Goal: Book appointment/travel/reservation

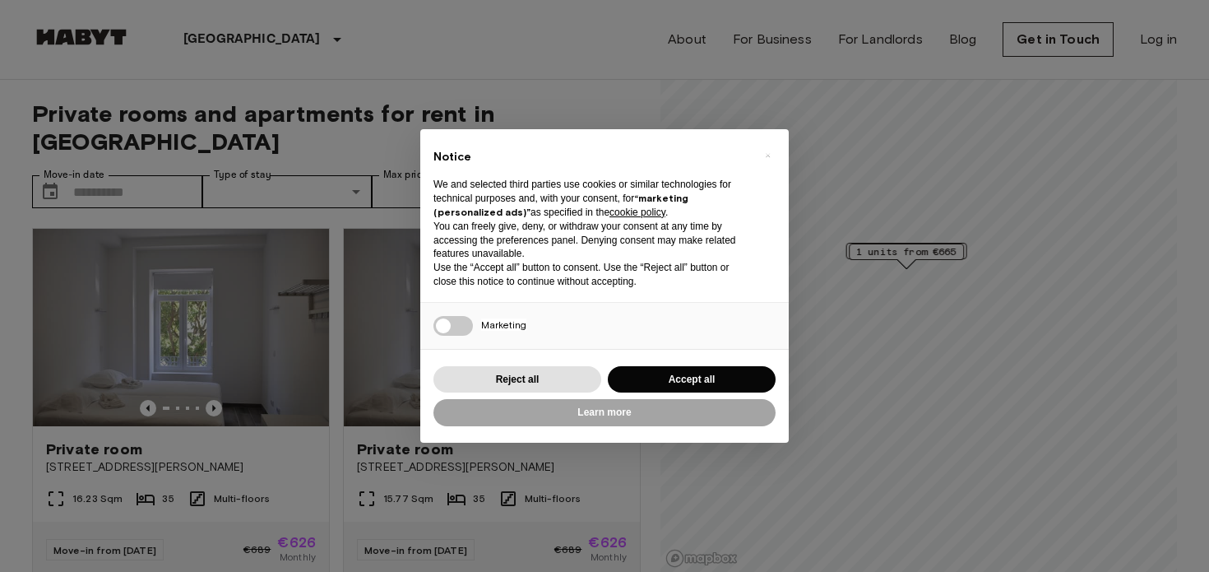
scroll to position [13, 0]
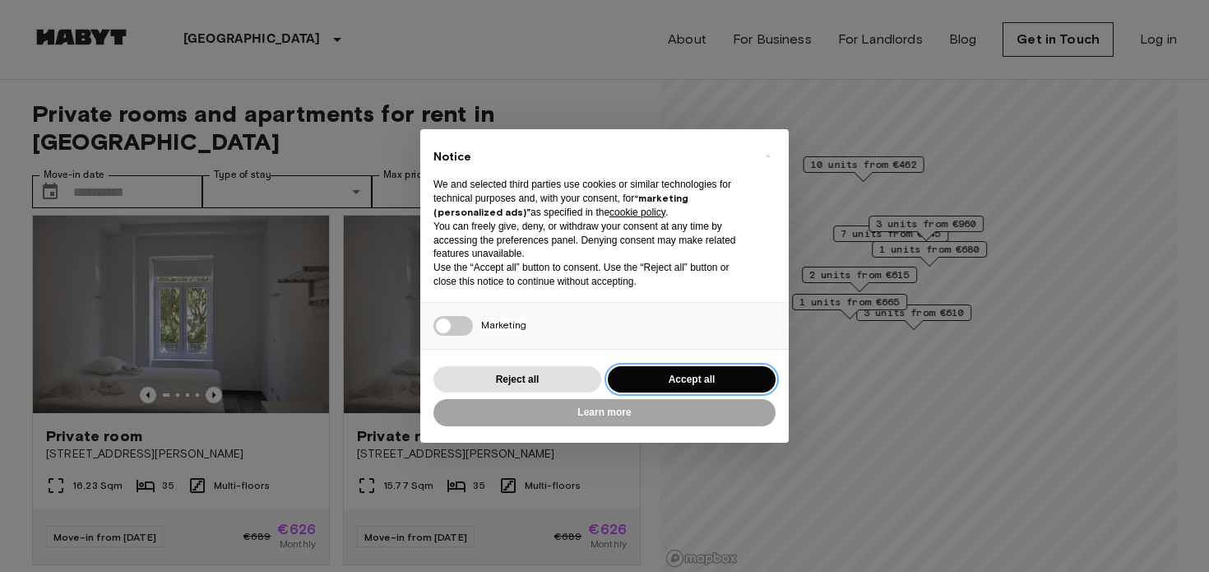
click at [701, 372] on button "Accept all" at bounding box center [692, 379] width 168 height 27
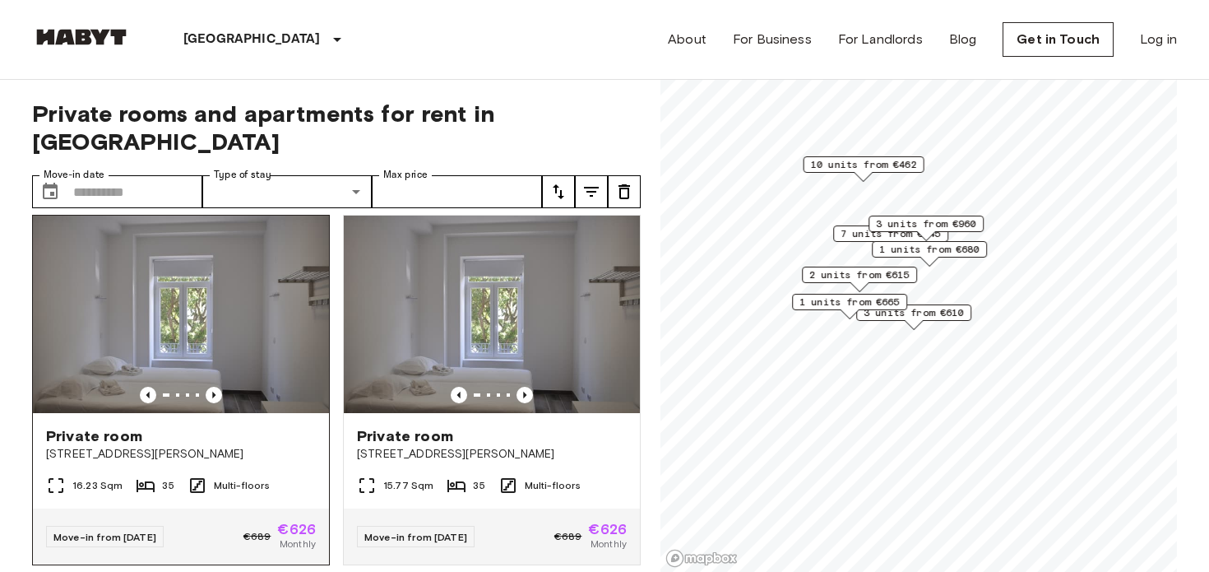
scroll to position [0, 0]
click at [223, 387] on div at bounding box center [181, 395] width 296 height 16
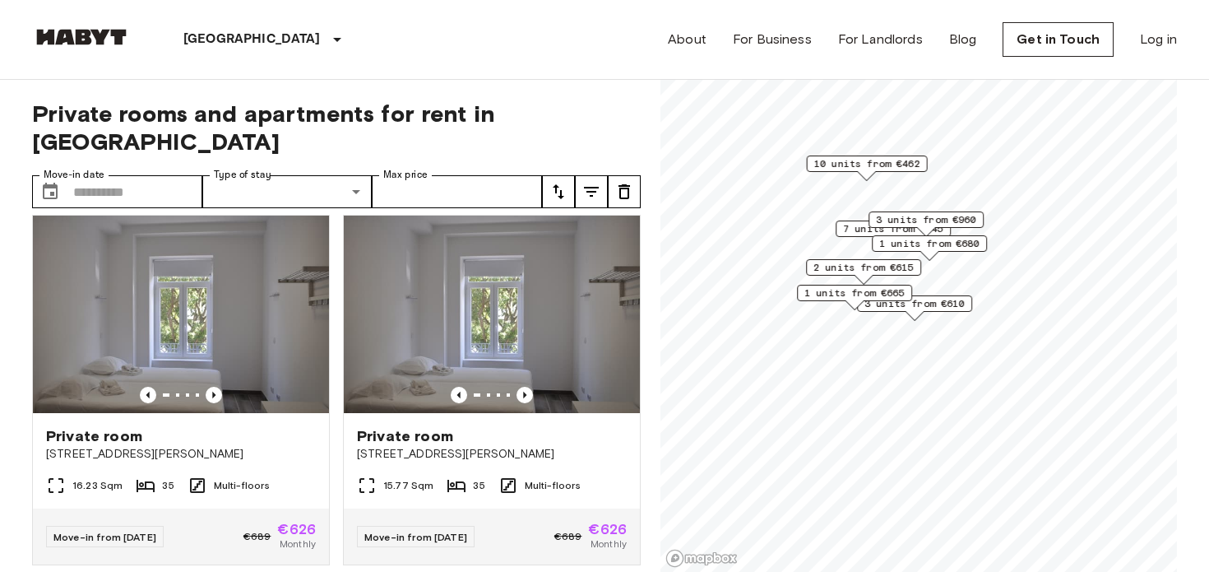
scroll to position [7, 0]
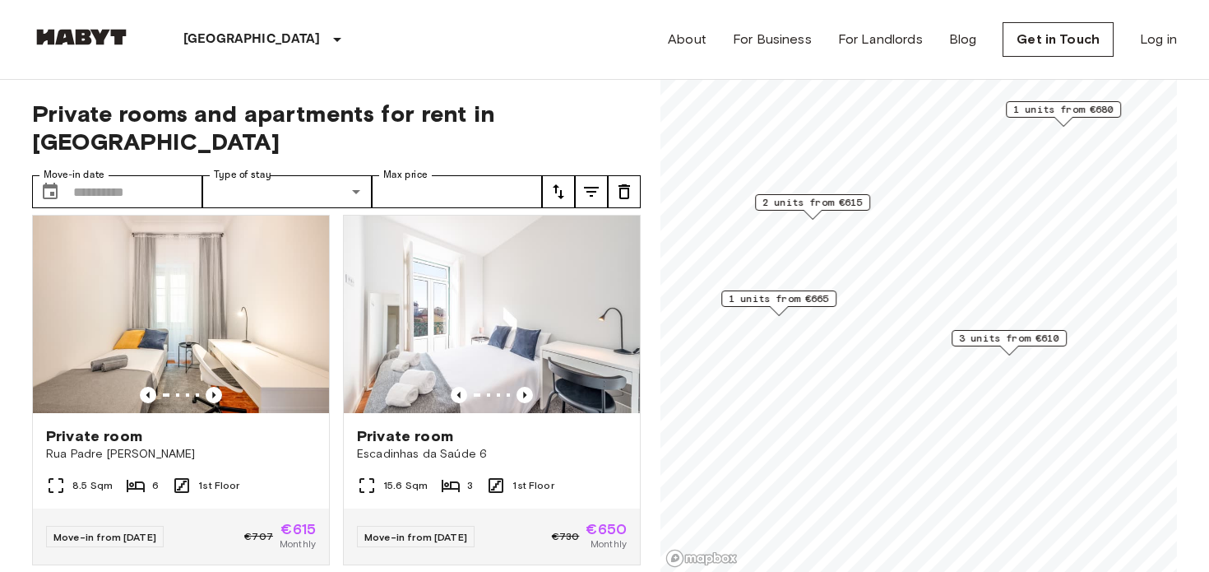
click at [818, 294] on span "1 units from €665" at bounding box center [779, 298] width 100 height 15
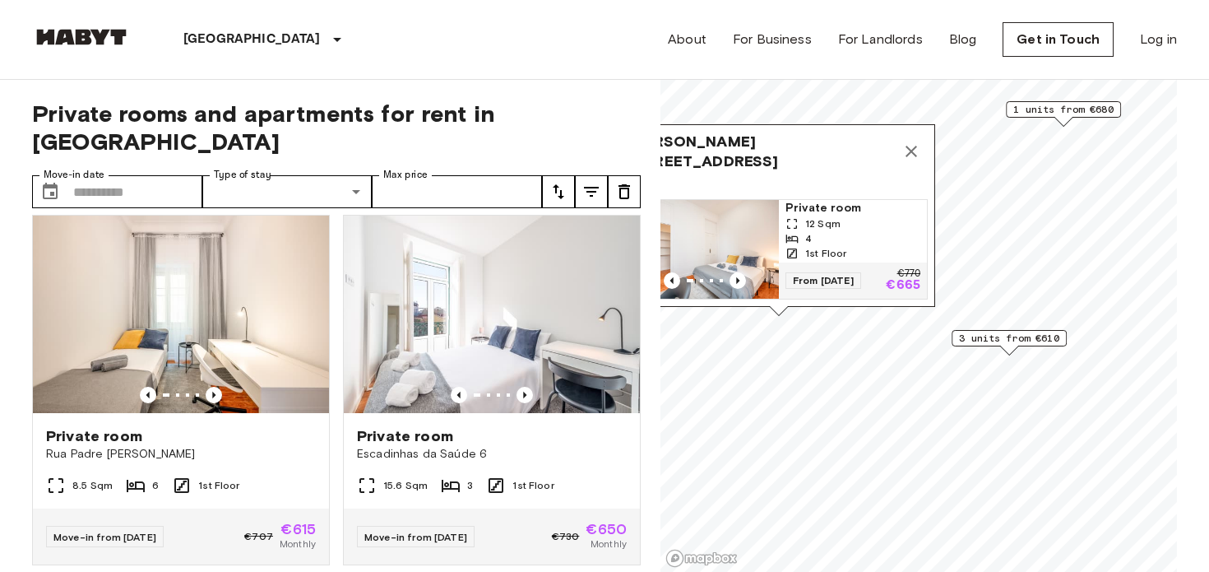
click at [921, 155] on button "Map marker" at bounding box center [911, 151] width 33 height 33
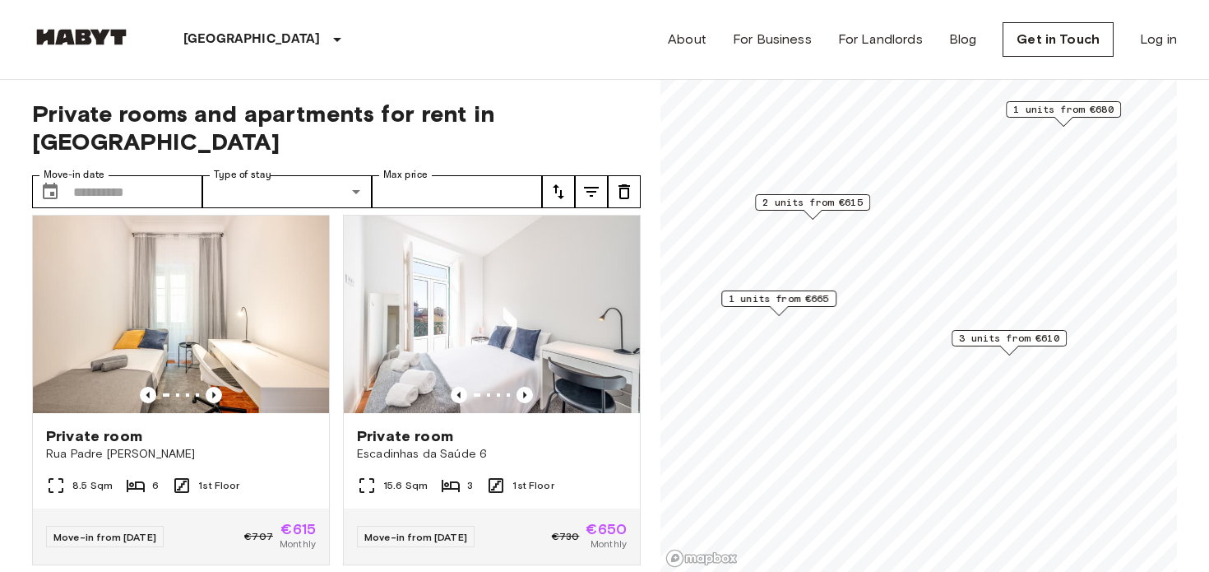
click at [846, 201] on span "2 units from €615" at bounding box center [812, 202] width 100 height 15
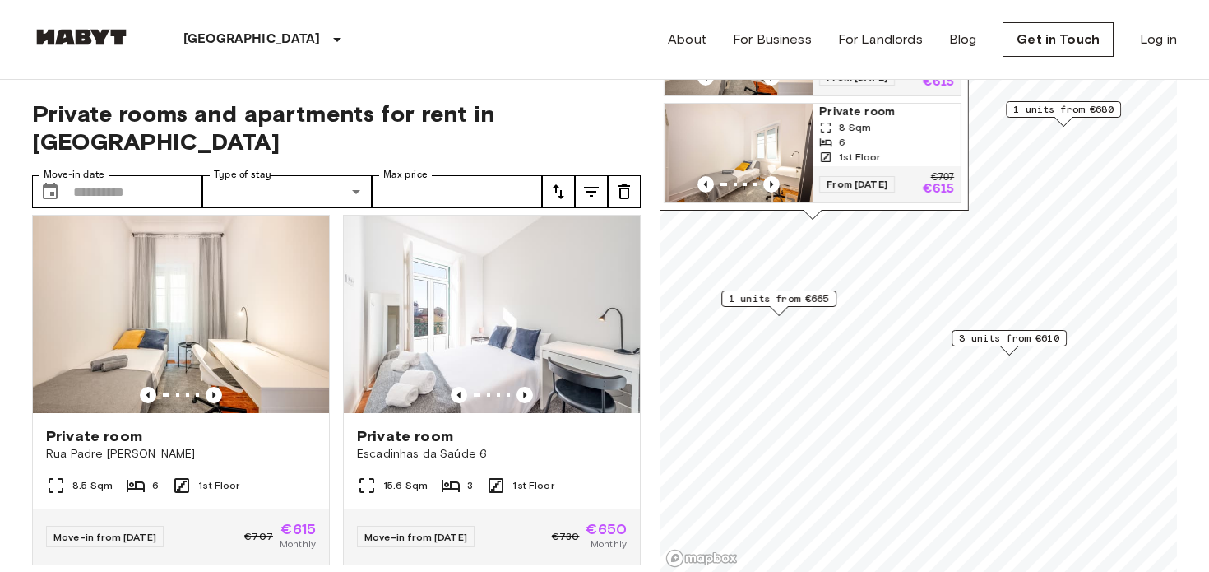
click at [545, 100] on span "Private rooms and apartments for rent in [GEOGRAPHIC_DATA]" at bounding box center [336, 128] width 609 height 56
click at [131, 175] on input "Move-in date" at bounding box center [137, 191] width 129 height 33
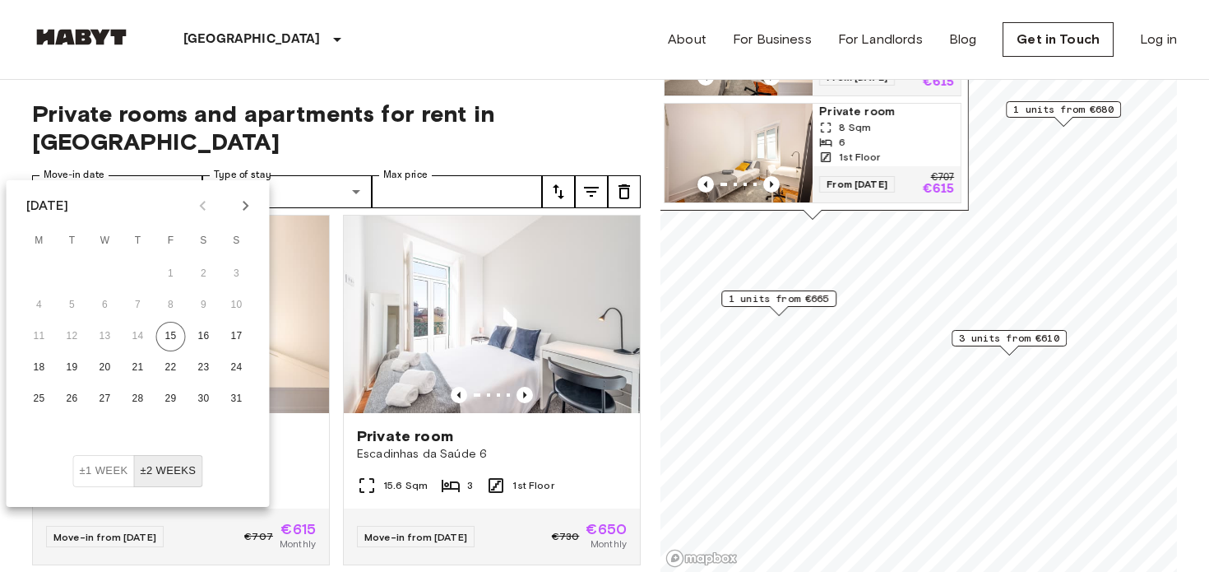
click at [245, 204] on icon "Next month" at bounding box center [246, 206] width 20 height 20
click at [72, 342] on button "16" at bounding box center [73, 337] width 30 height 30
type input "**********"
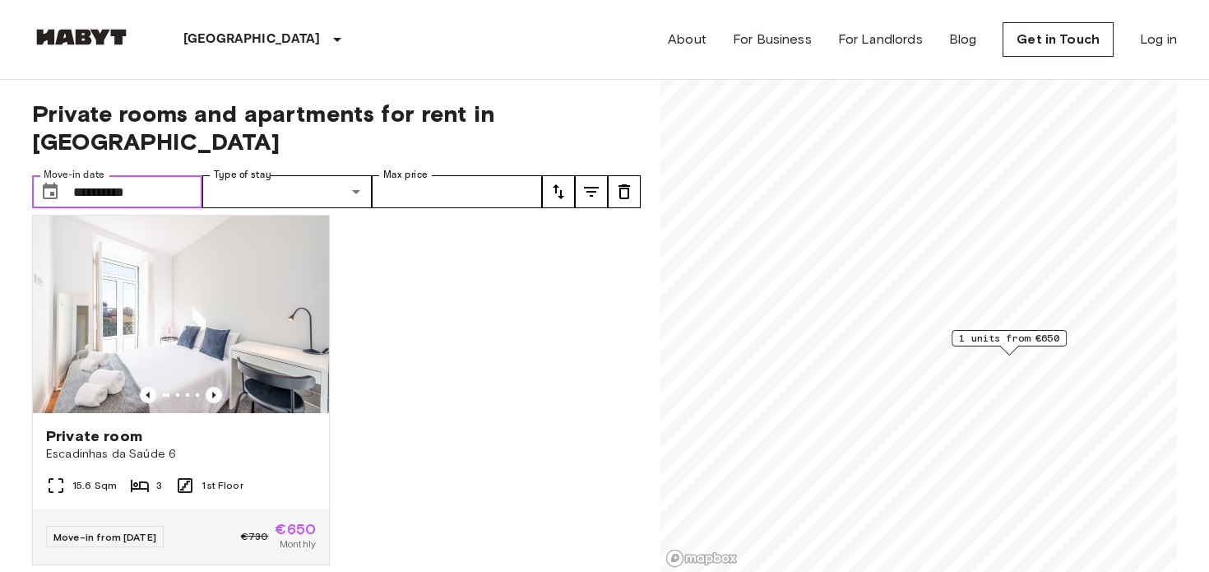
scroll to position [11, 0]
click at [1013, 334] on span "1 units from €650" at bounding box center [1009, 338] width 100 height 15
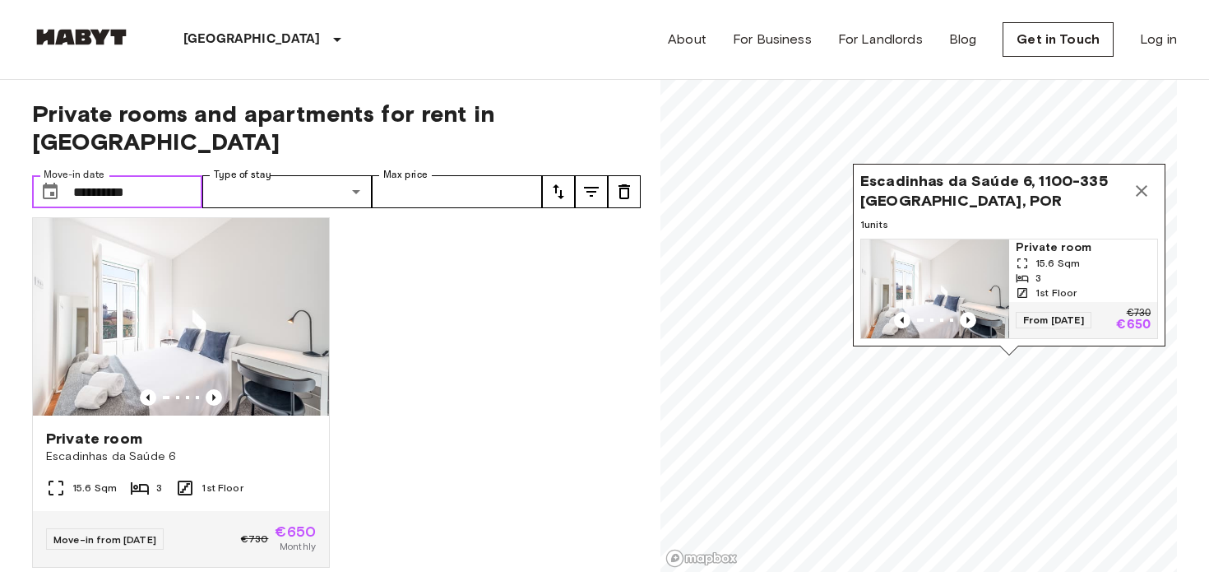
click at [1053, 253] on span "Private room" at bounding box center [1083, 247] width 135 height 16
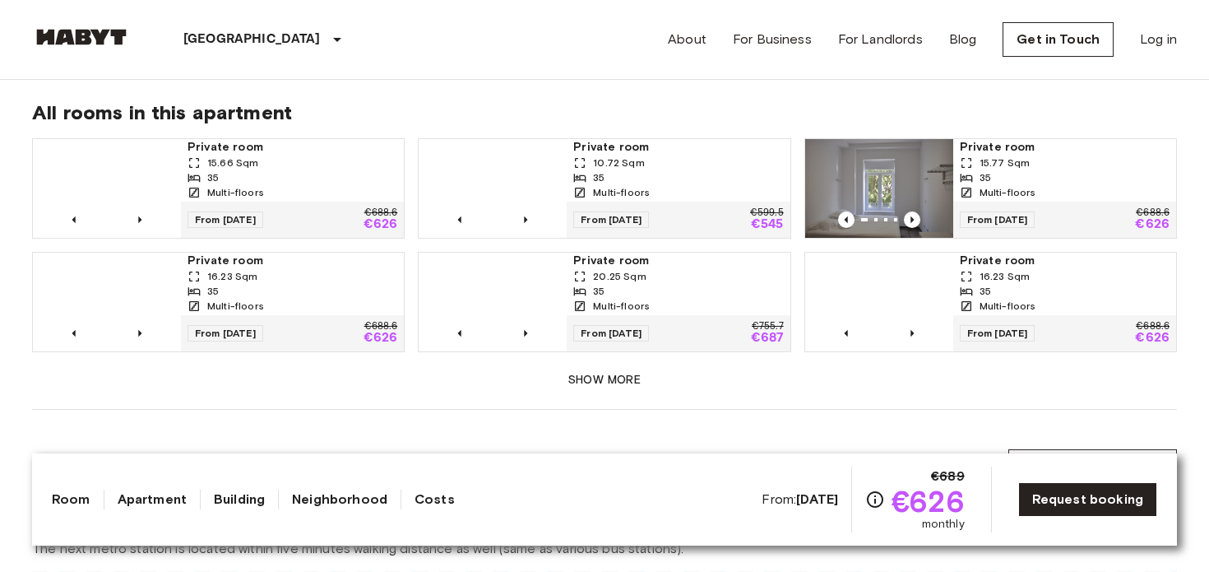
scroll to position [1068, 0]
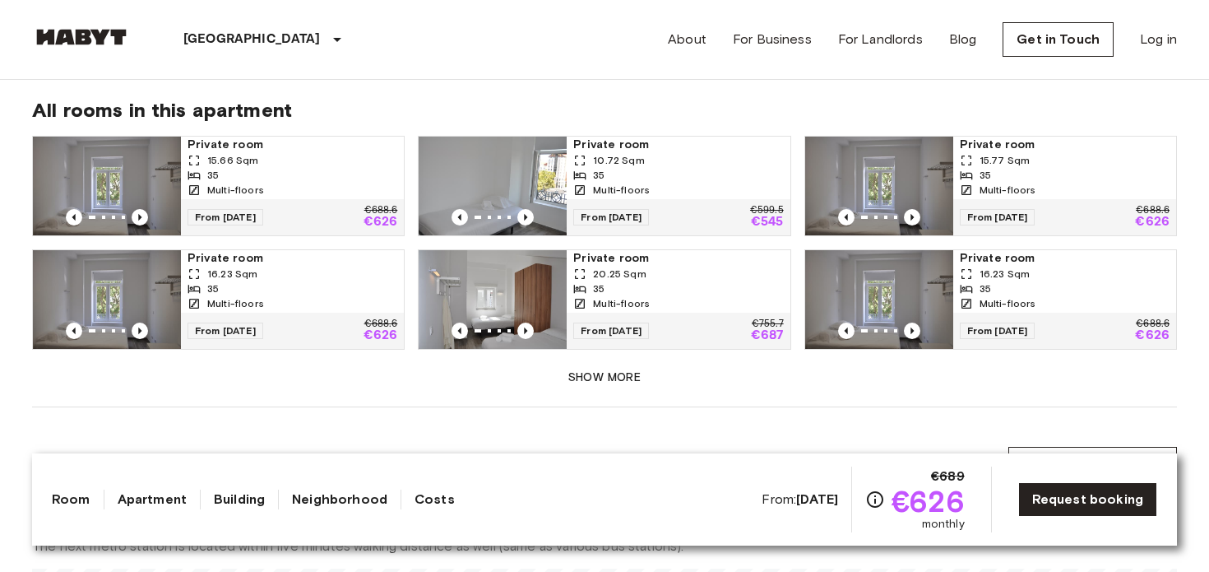
click at [602, 363] on button "Show more" at bounding box center [604, 378] width 1145 height 30
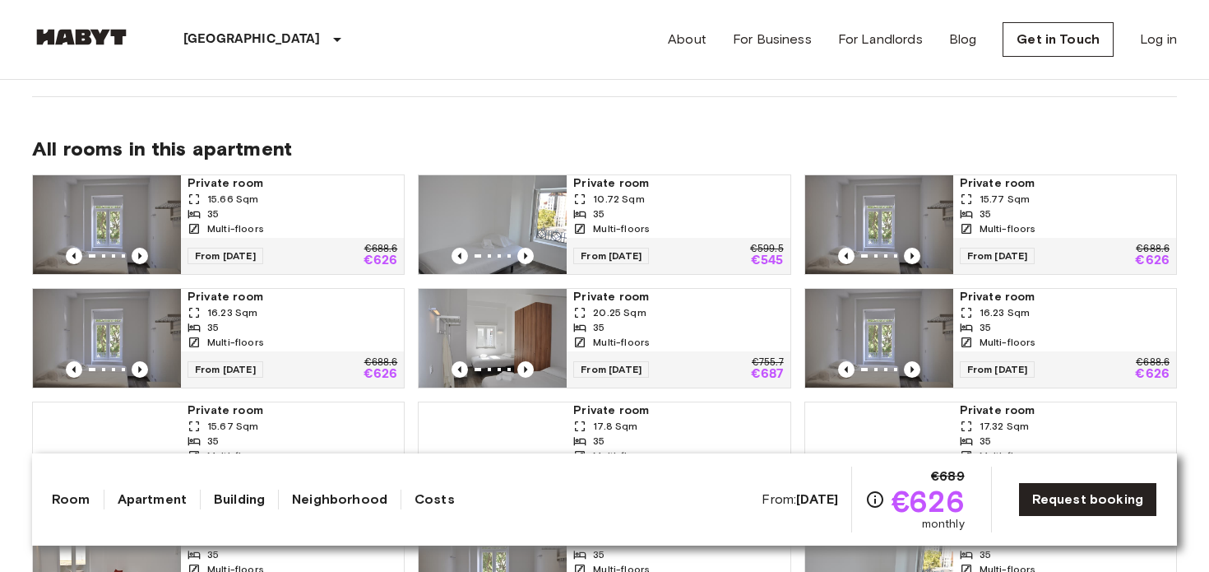
scroll to position [1012, 0]
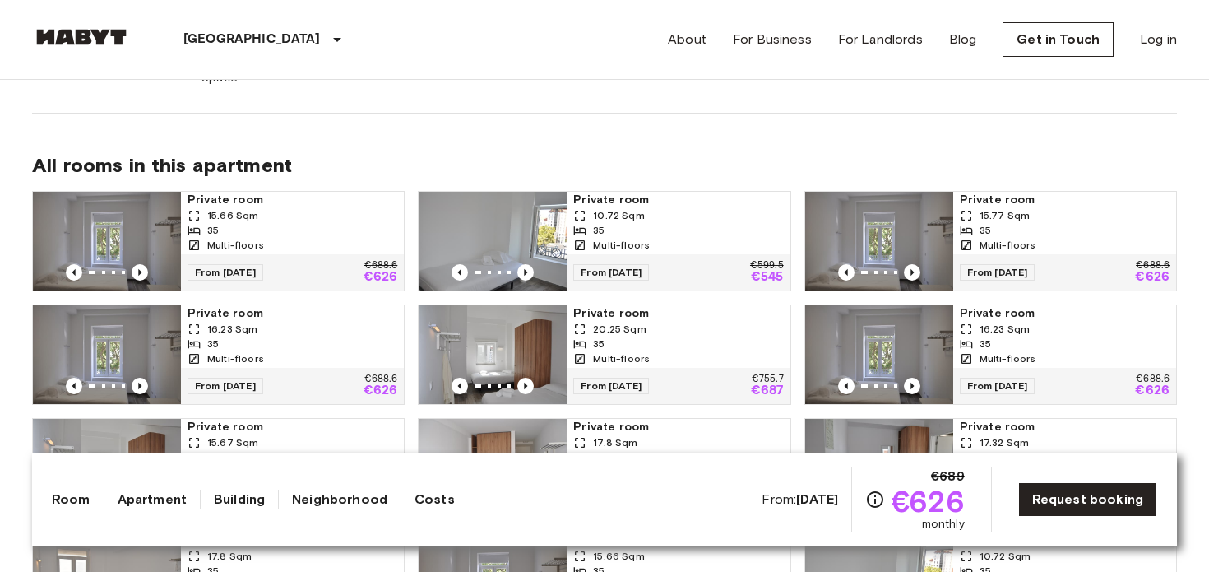
click at [115, 217] on img at bounding box center [107, 241] width 148 height 99
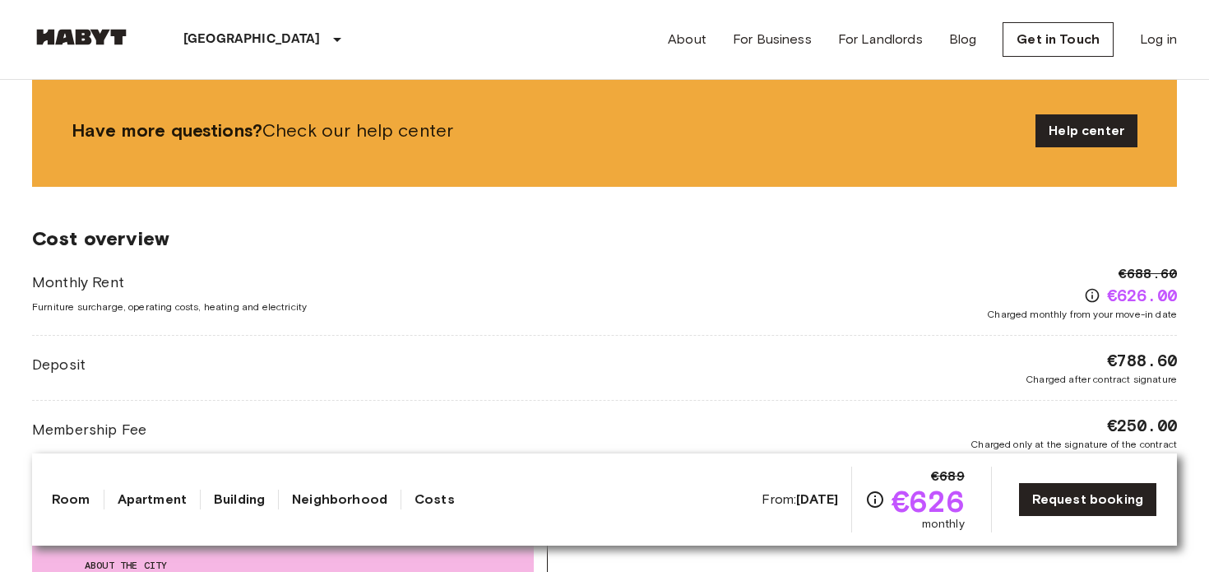
scroll to position [2223, 0]
